Goal: Task Accomplishment & Management: Manage account settings

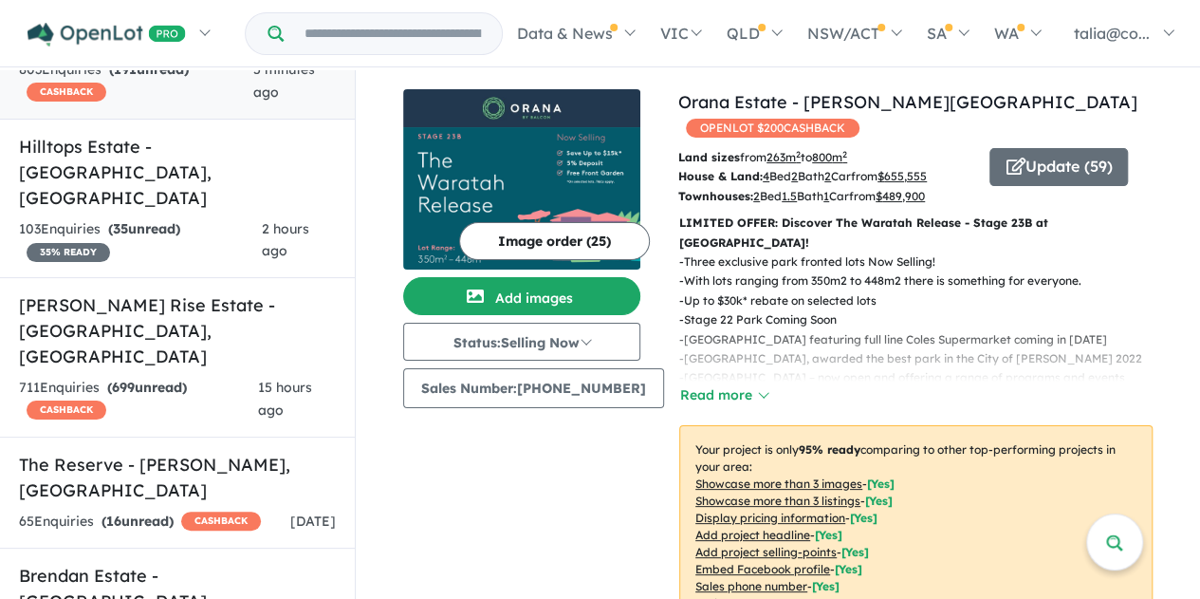
scroll to position [285, 0]
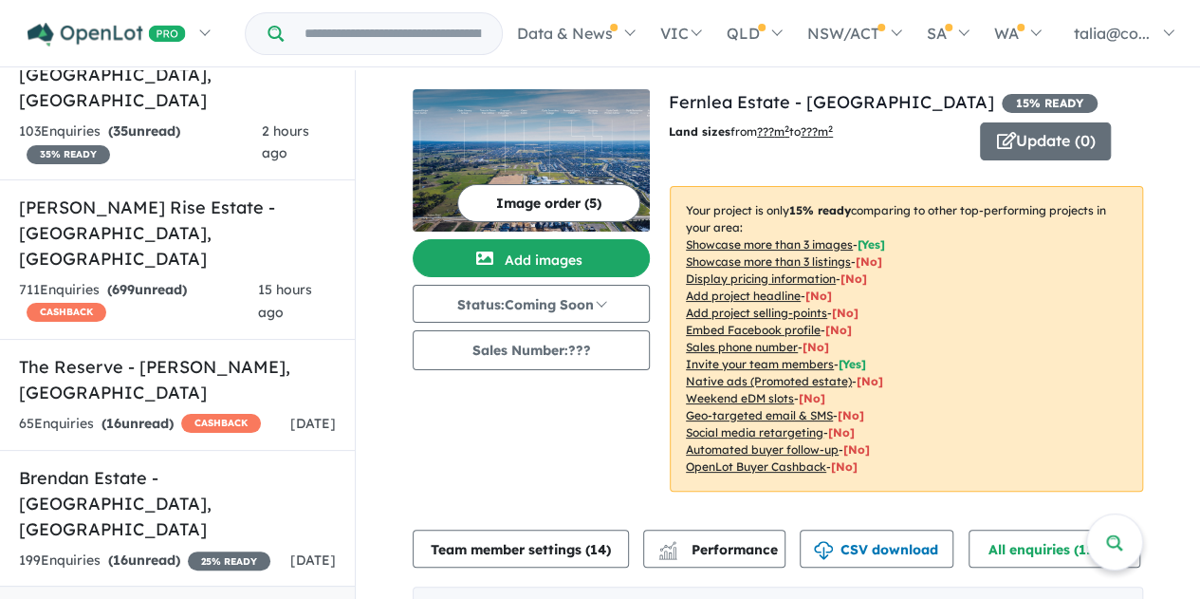
click at [1040, 150] on button "Update ( 0 )" at bounding box center [1045, 141] width 131 height 38
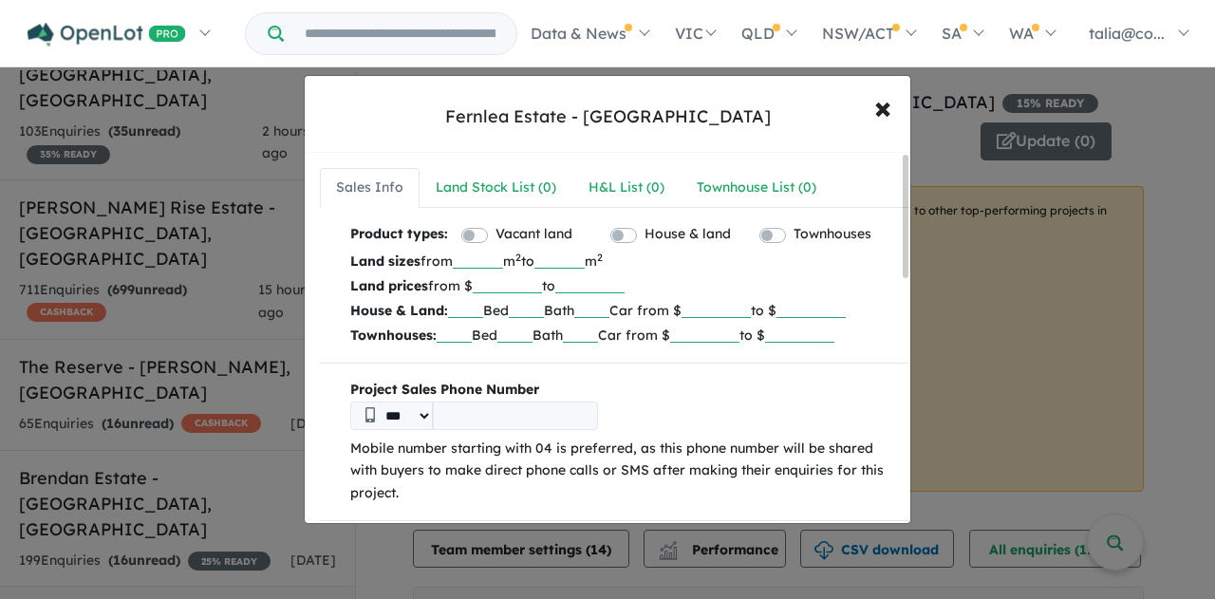
scroll to position [285, 0]
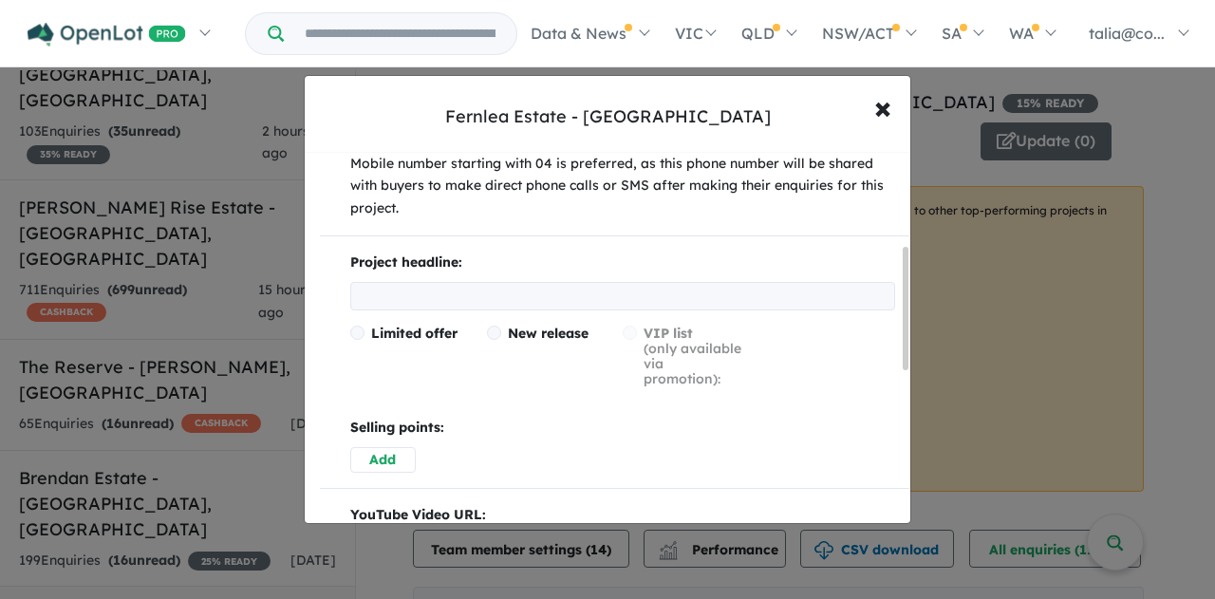
click at [470, 297] on input "text" at bounding box center [622, 296] width 545 height 28
type input "**********"
click at [494, 332] on span at bounding box center [494, 332] width 14 height 14
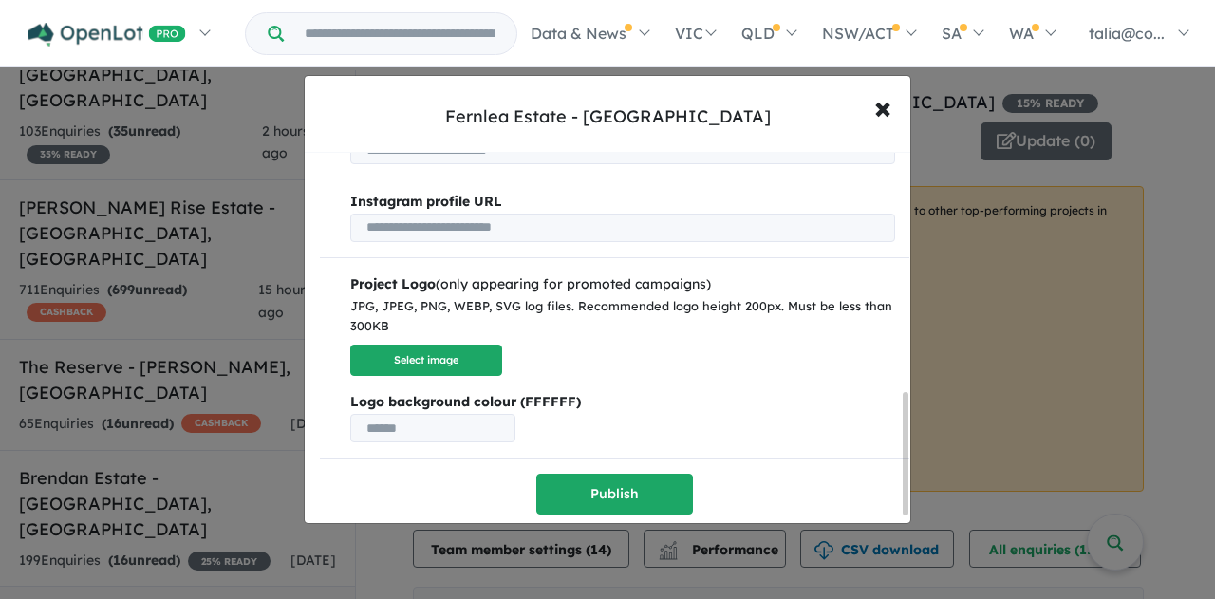
scroll to position [662, 0]
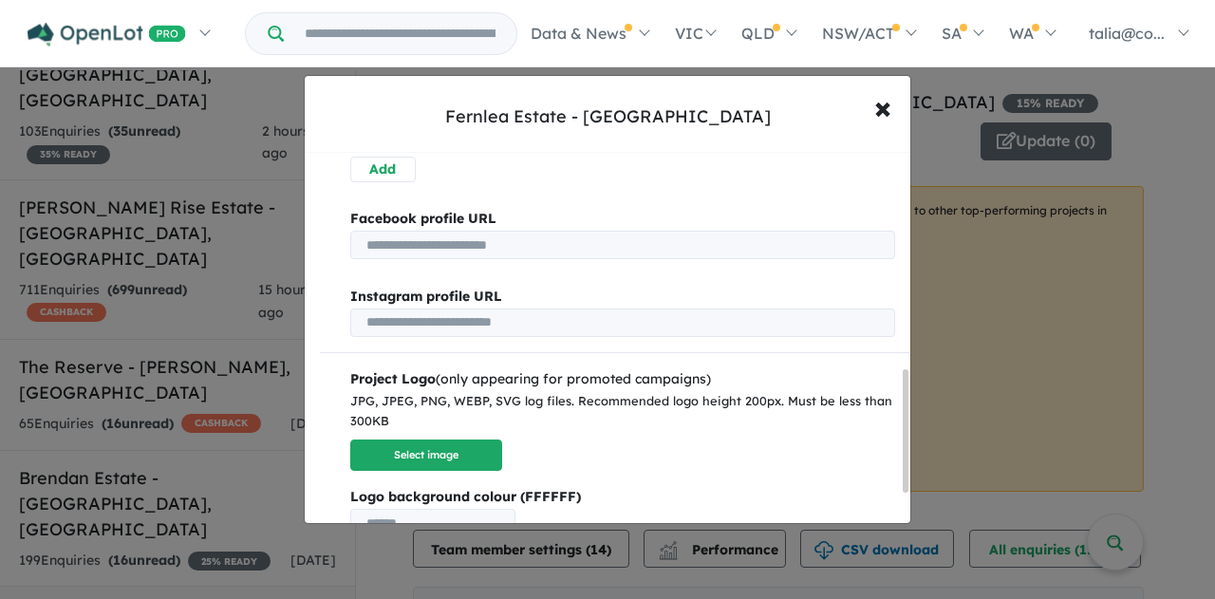
click at [476, 246] on input "url" at bounding box center [622, 245] width 545 height 28
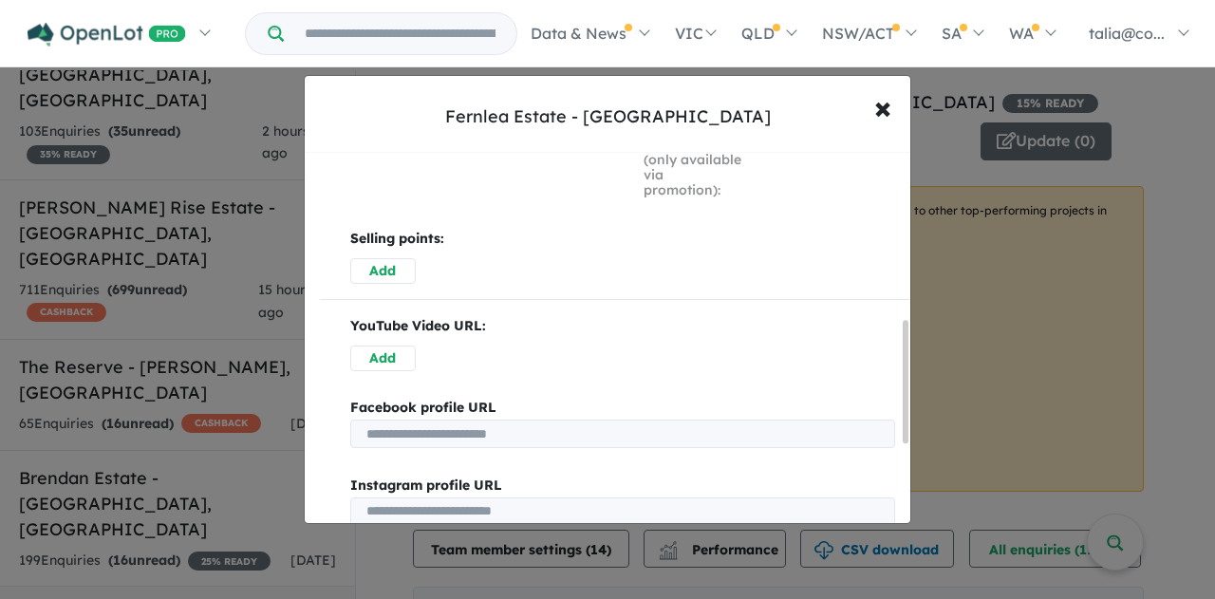
scroll to position [473, 0]
drag, startPoint x: 500, startPoint y: 230, endPoint x: 482, endPoint y: 247, distance: 24.8
click at [500, 230] on p "Selling points:" at bounding box center [622, 240] width 545 height 23
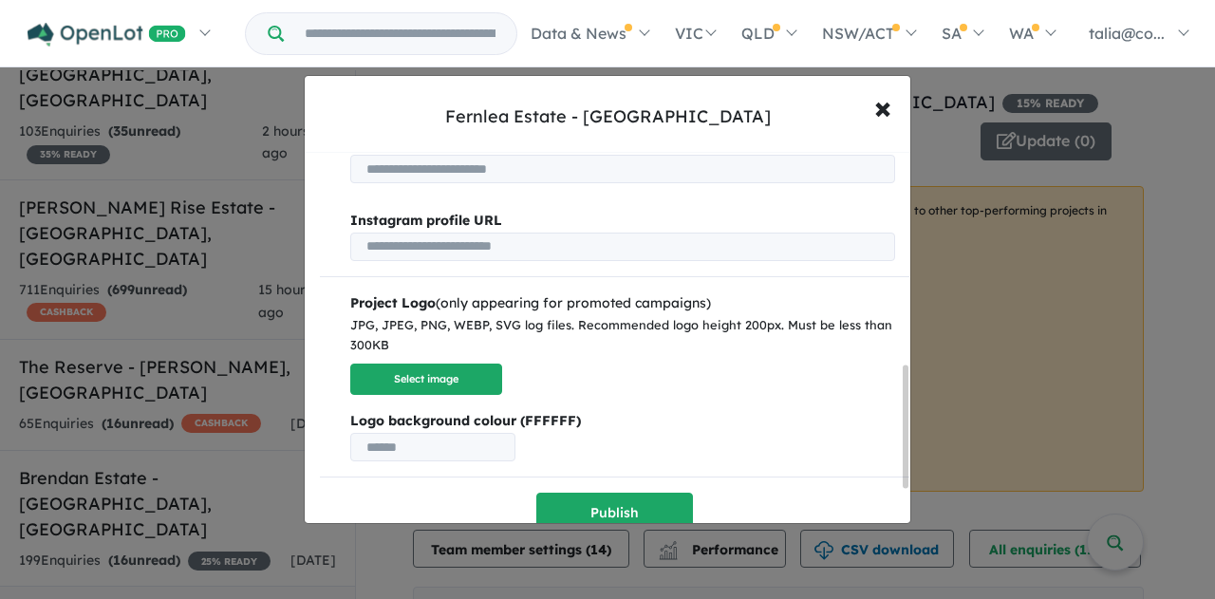
scroll to position [757, 0]
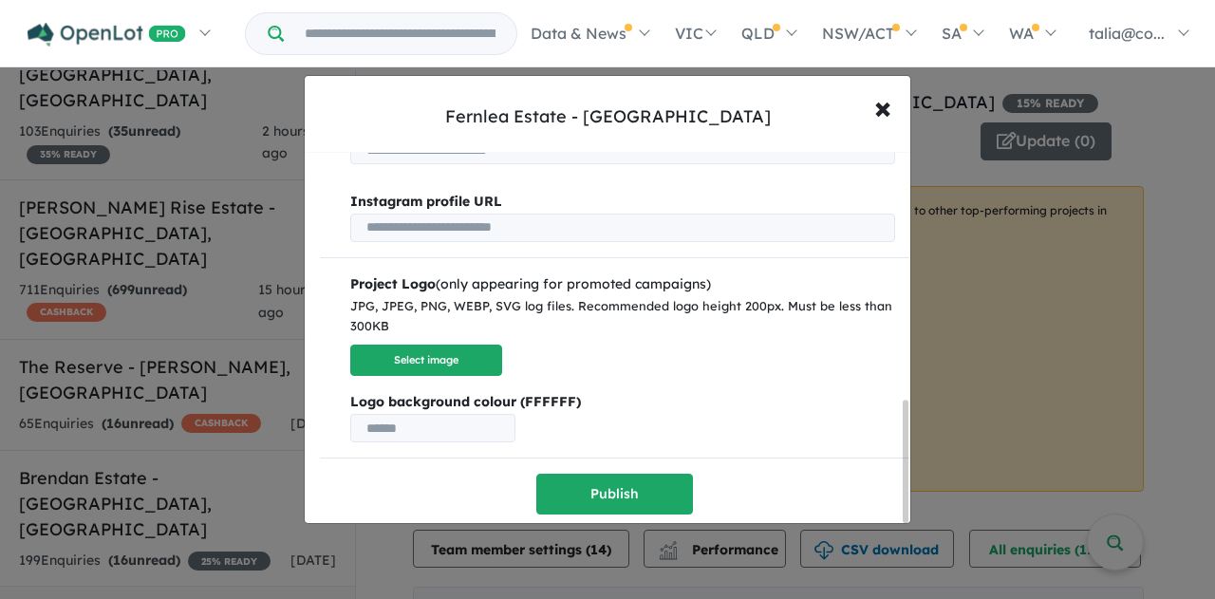
click at [622, 479] on button "Publish" at bounding box center [614, 494] width 157 height 41
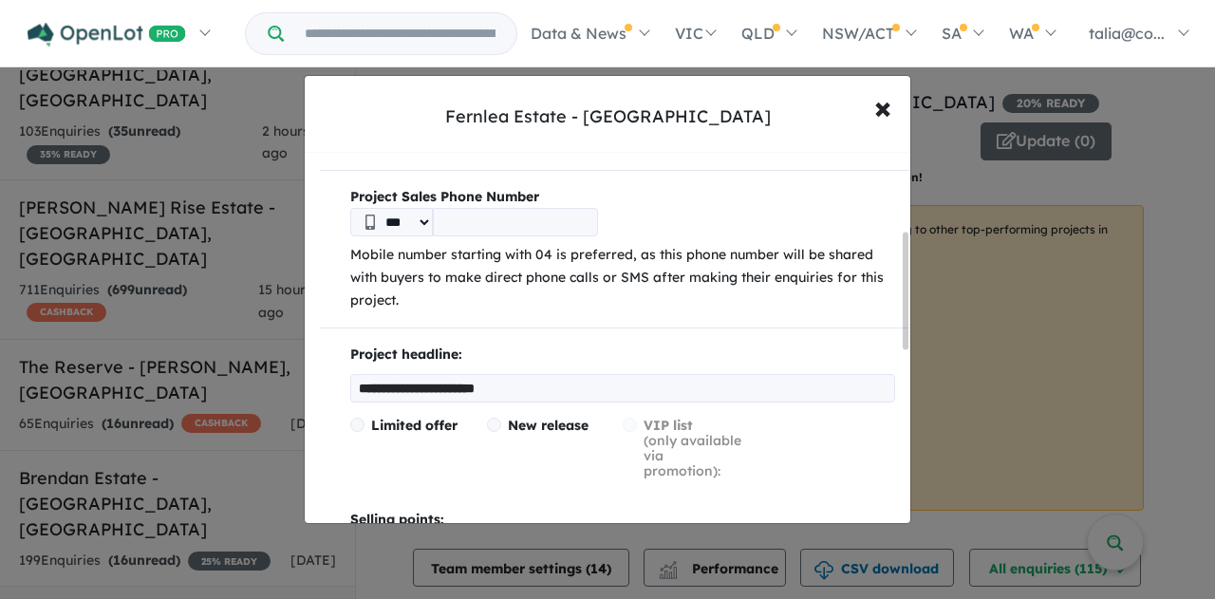
scroll to position [247, 0]
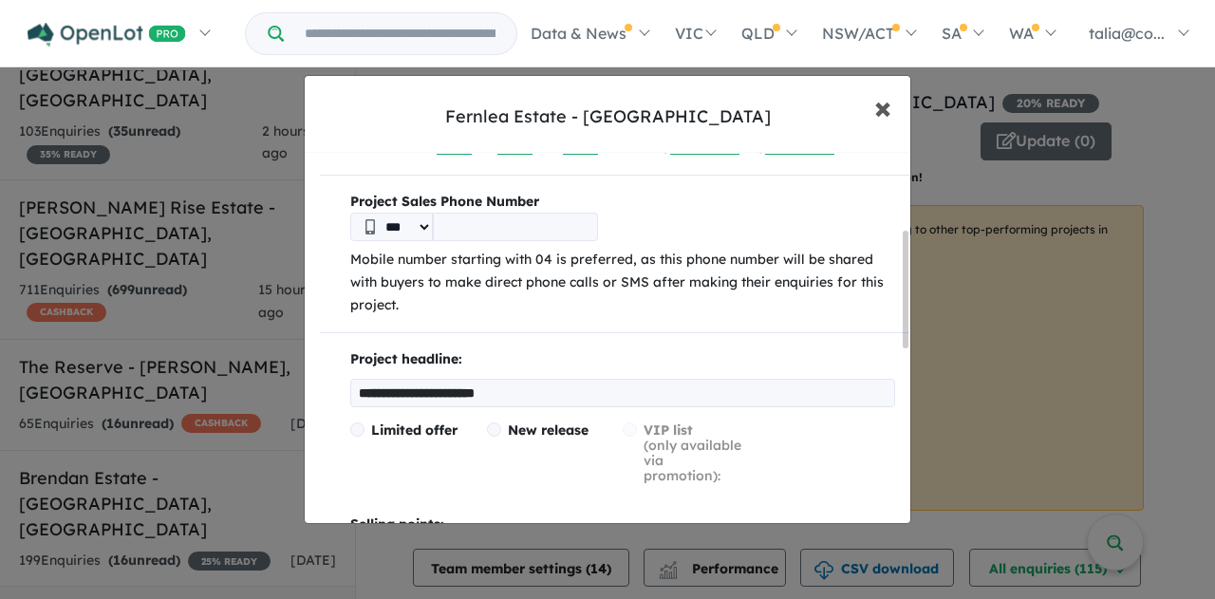
click at [883, 104] on span "×" at bounding box center [882, 106] width 17 height 41
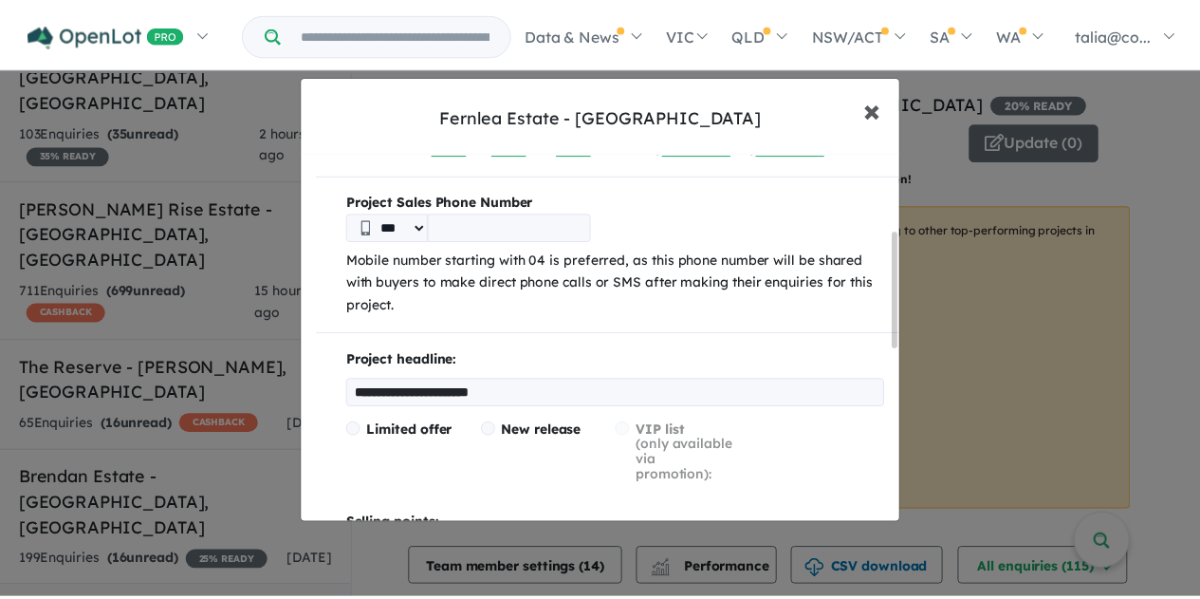
scroll to position [0, 0]
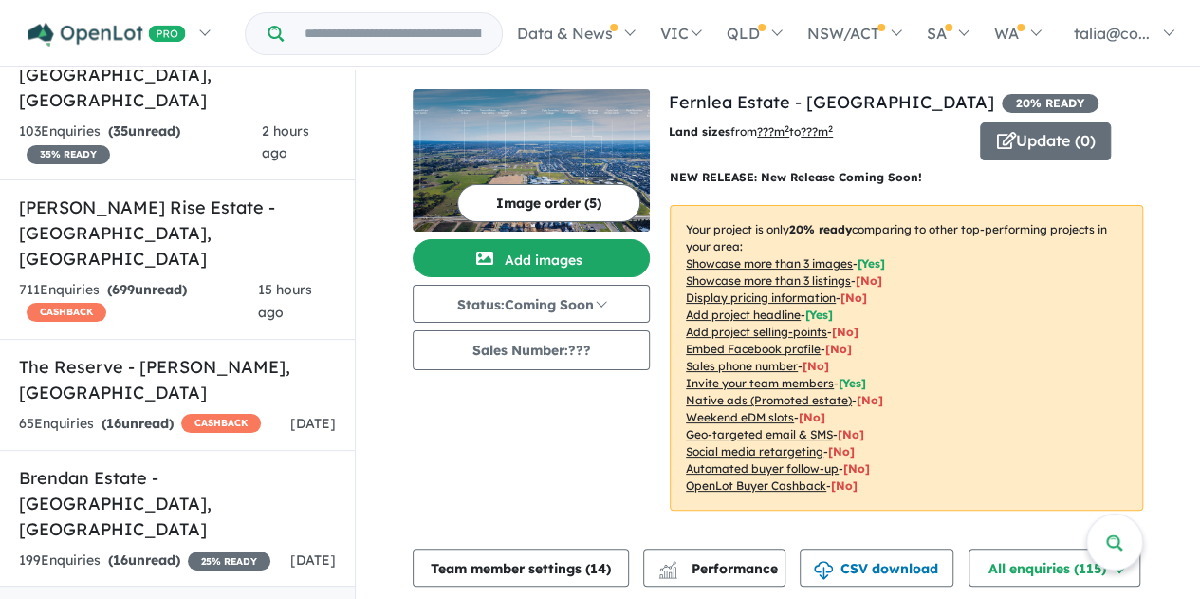
click at [1035, 142] on button "Update ( 0 )" at bounding box center [1045, 141] width 131 height 38
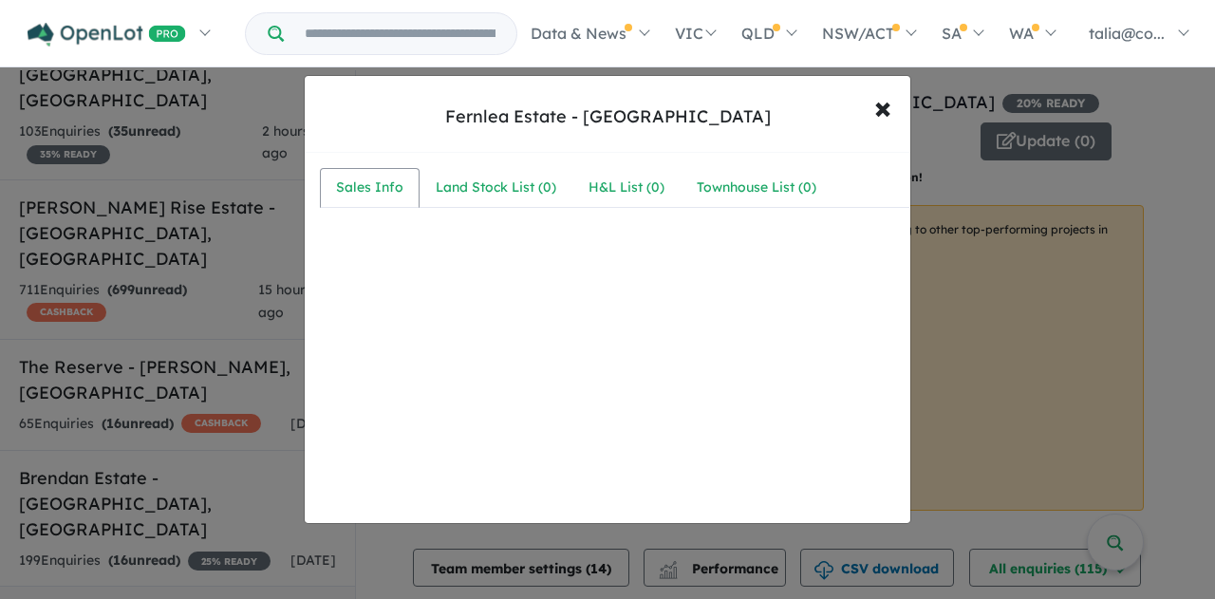
click at [378, 187] on div "Sales Info" at bounding box center [369, 188] width 67 height 23
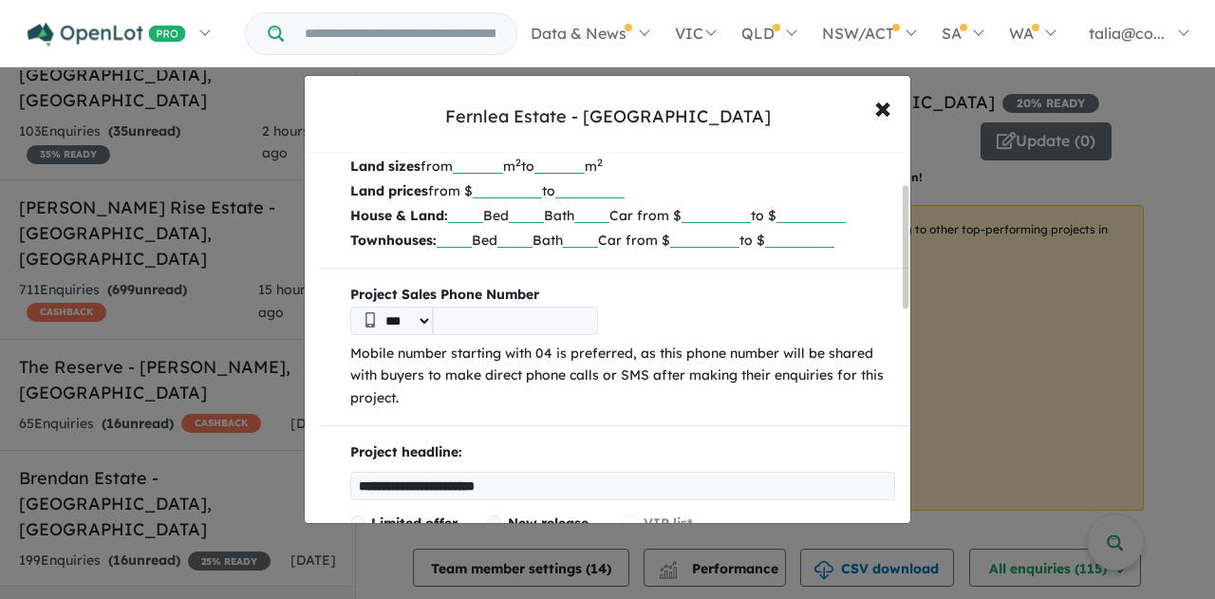
scroll to position [190, 0]
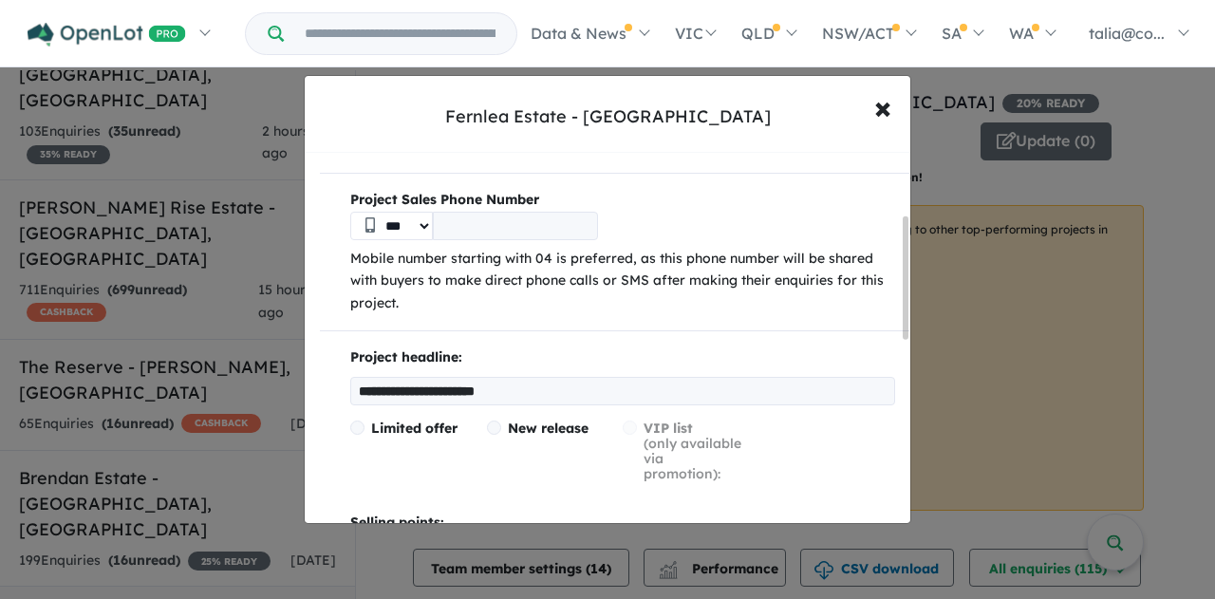
click at [395, 212] on select "***" at bounding box center [391, 226] width 83 height 28
click at [522, 233] on input "tel" at bounding box center [515, 226] width 165 height 28
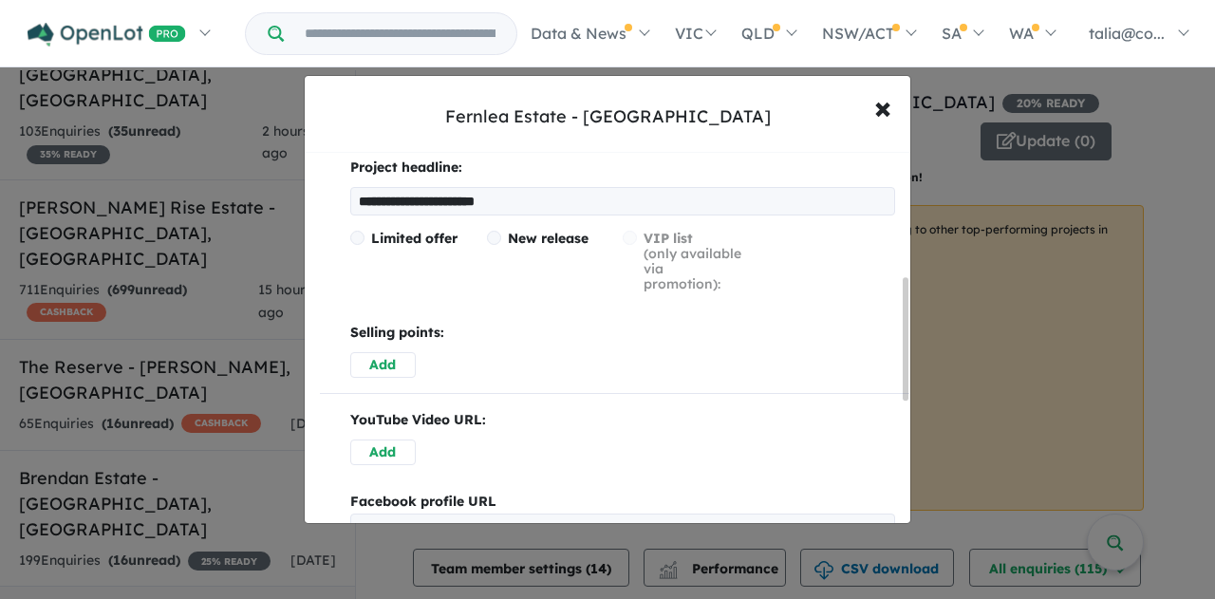
click at [429, 300] on div "Limited offer New release VIP list (only available via promotion):" at bounding box center [622, 269] width 545 height 76
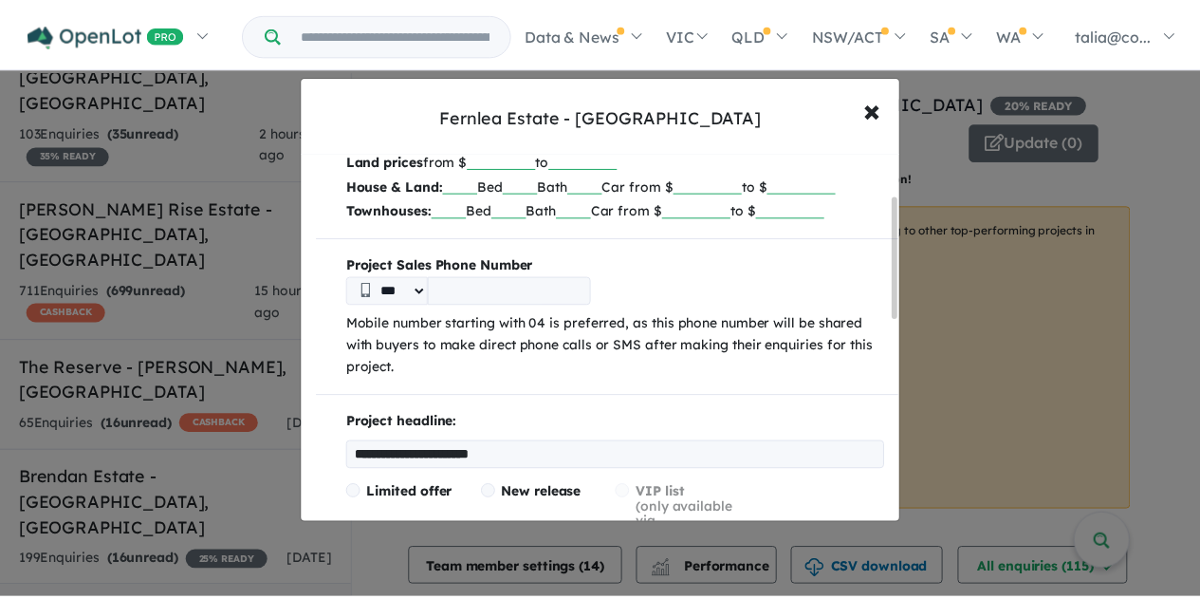
scroll to position [0, 0]
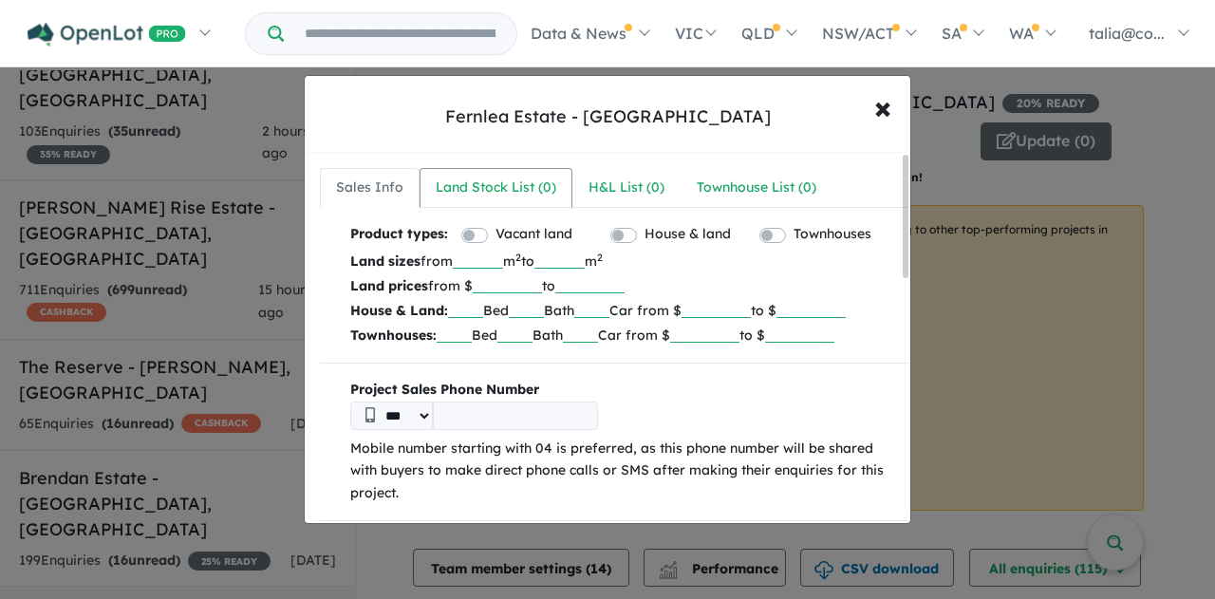
click at [516, 180] on div "Land Stock List ( 0 )" at bounding box center [496, 188] width 121 height 23
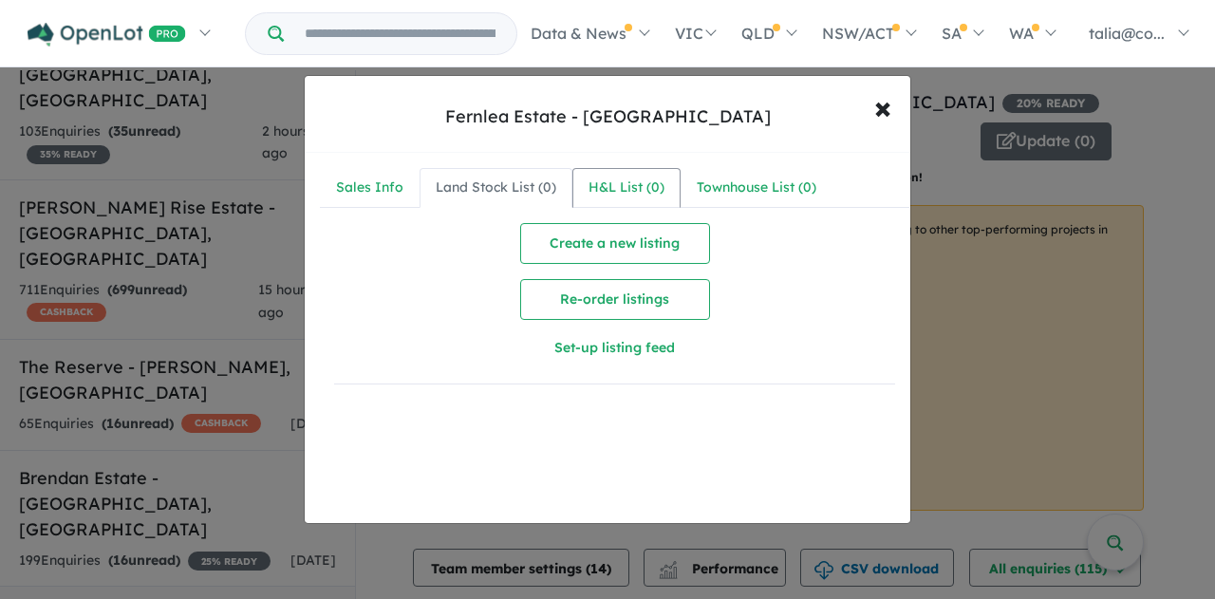
click at [662, 184] on link "H&L List ( 0 )" at bounding box center [626, 188] width 108 height 40
click at [771, 184] on div "Townhouse List ( 0 )" at bounding box center [757, 188] width 120 height 23
click at [414, 187] on link "Sales Info" at bounding box center [370, 188] width 100 height 40
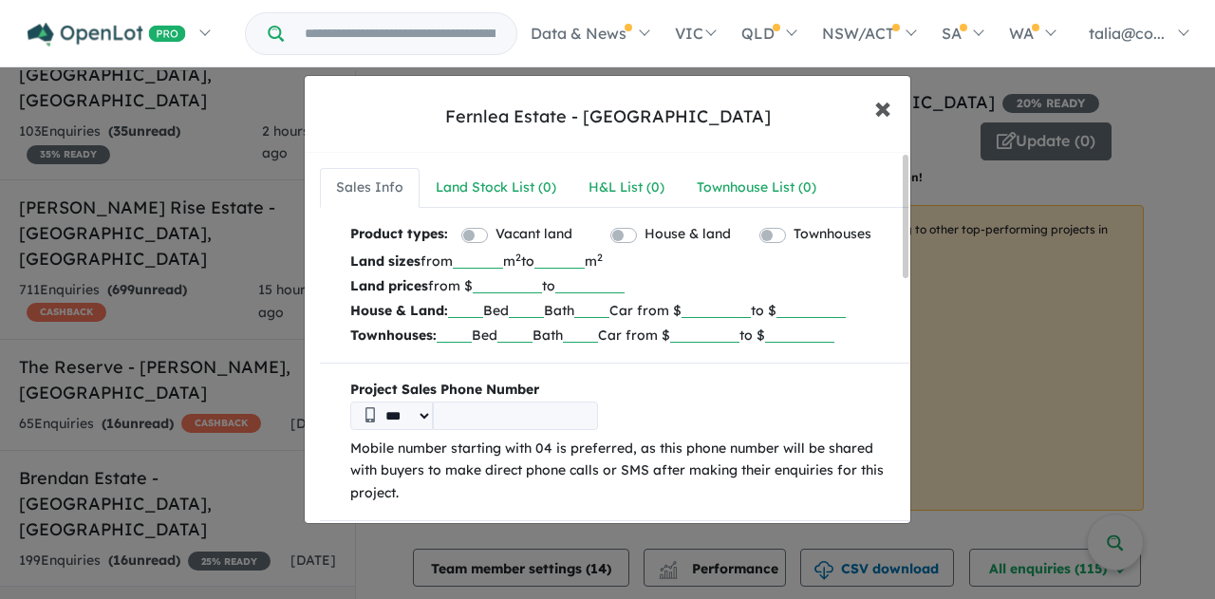
click at [875, 116] on span "×" at bounding box center [882, 106] width 17 height 41
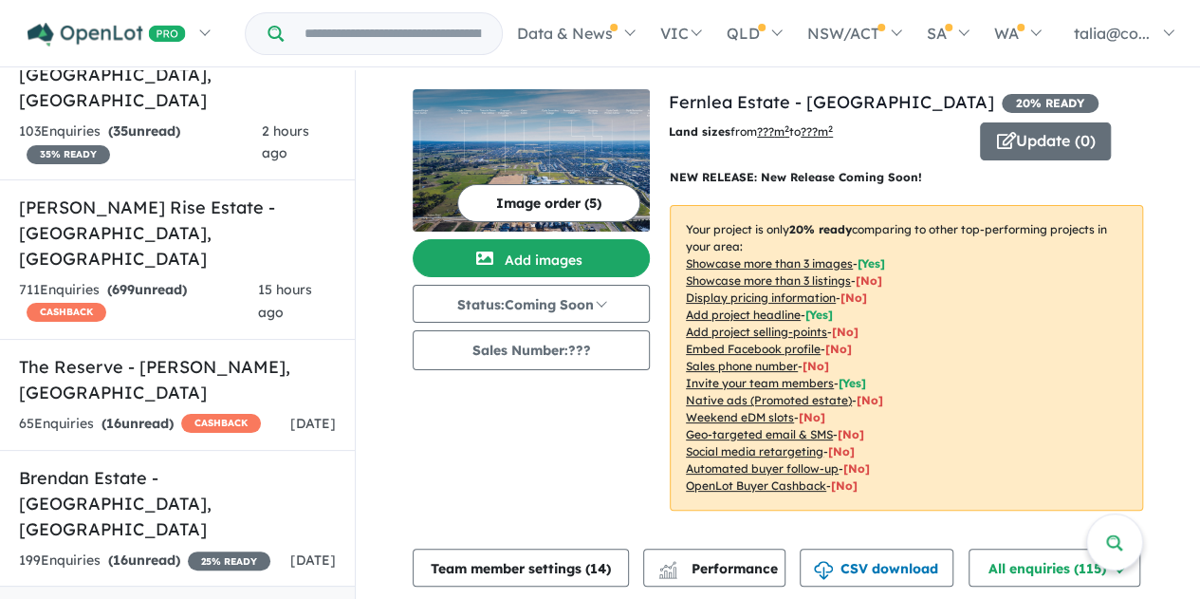
click at [179, 41] on img at bounding box center [107, 35] width 158 height 24
click at [0, 0] on link "My Dashboard (8)" at bounding box center [0, 0] width 0 height 0
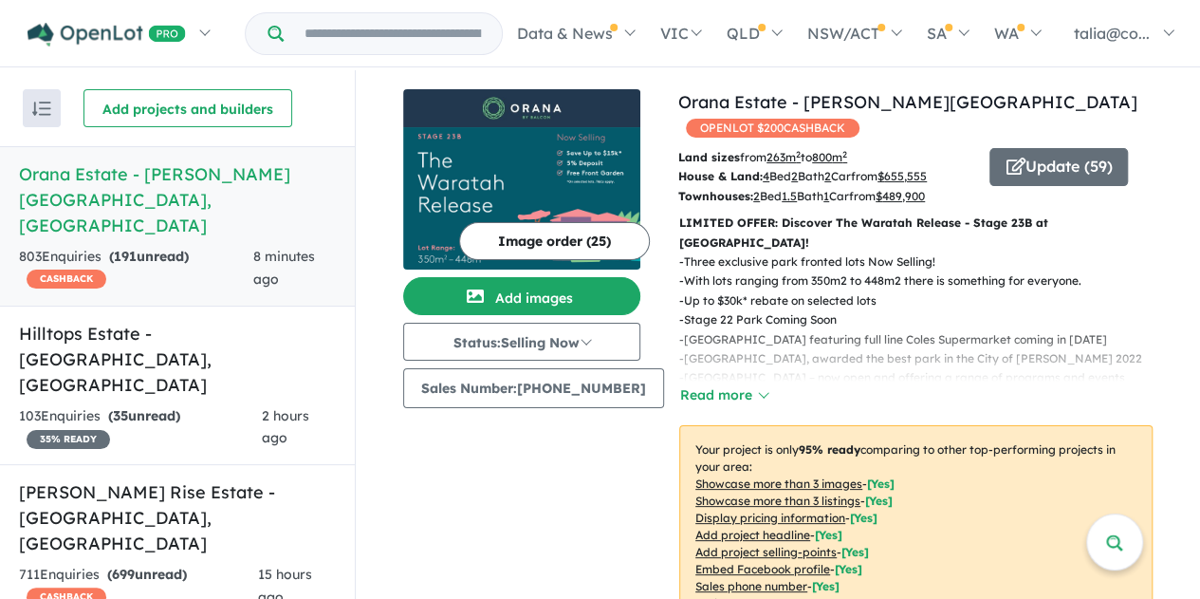
scroll to position [380, 0]
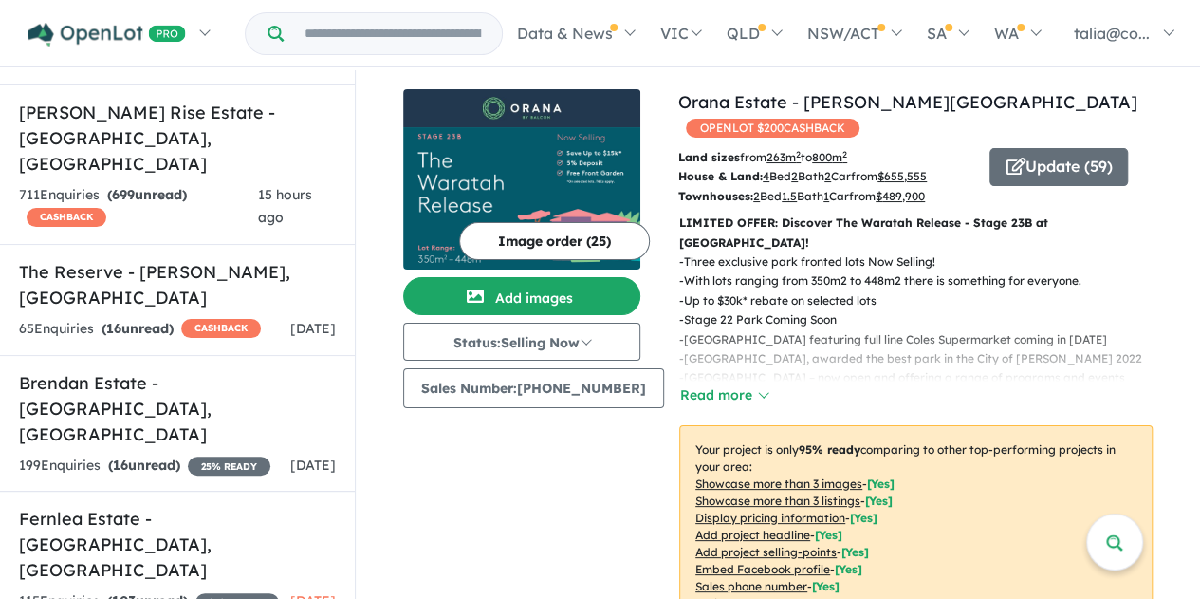
click at [171, 592] on strong "( 103 unread)" at bounding box center [147, 600] width 81 height 17
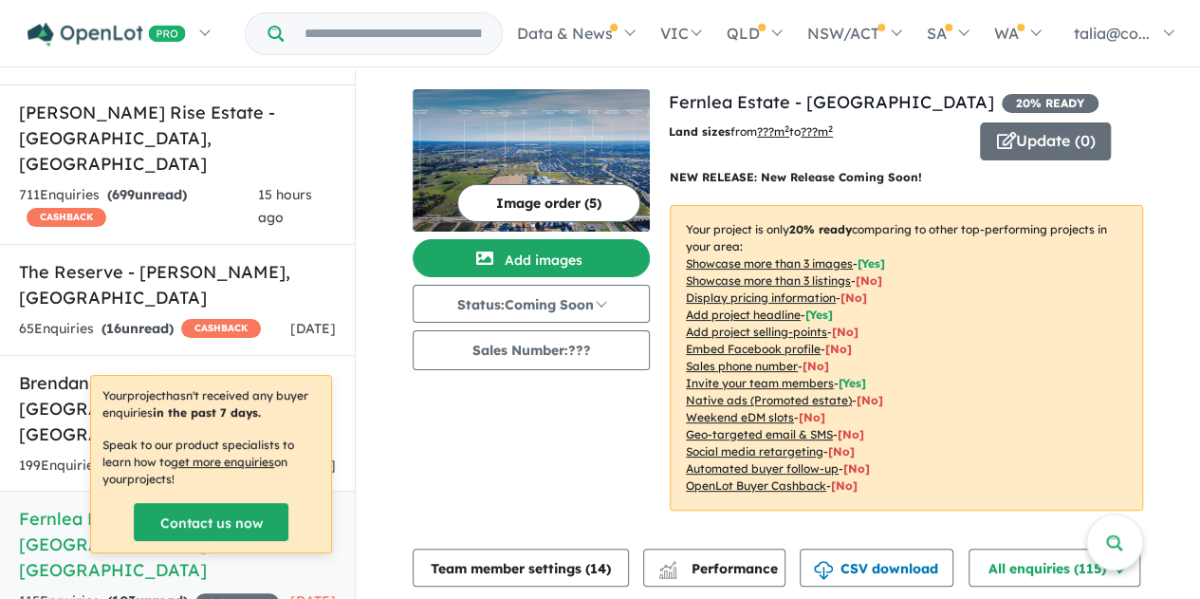
click at [598, 302] on button "Status: Coming Soon" at bounding box center [531, 304] width 237 height 38
click at [611, 441] on div "Image order ( 5 ) Add images Status: Coming Soon In Planning Coming Soon Sellin…" at bounding box center [541, 311] width 256 height 444
click at [368, 34] on input "Try estate name, suburb, builder or developer" at bounding box center [393, 33] width 211 height 41
click at [0, 0] on link "Homepage" at bounding box center [0, 0] width 0 height 0
